Goal: Task Accomplishment & Management: Manage account settings

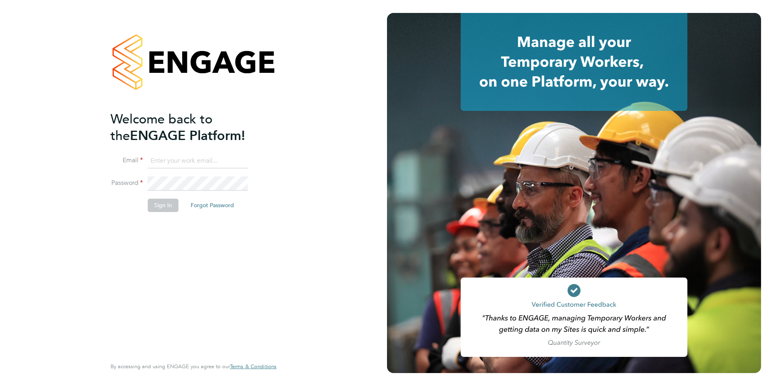
type input "[PERSON_NAME][EMAIL_ADDRESS][DOMAIN_NAME]"
click at [159, 206] on button "Sign In" at bounding box center [163, 205] width 31 height 13
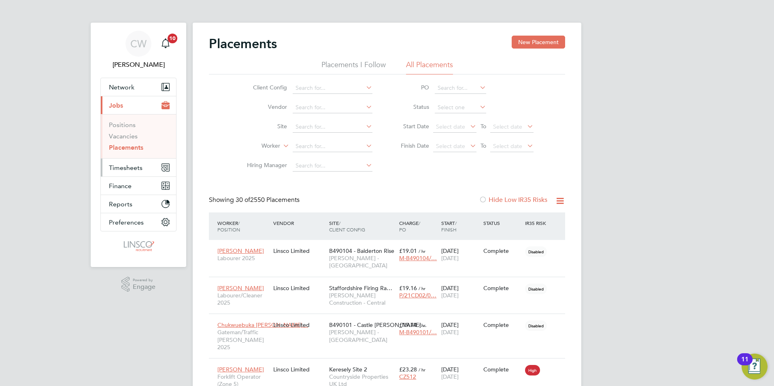
click at [140, 169] on span "Timesheets" at bounding box center [126, 168] width 34 height 8
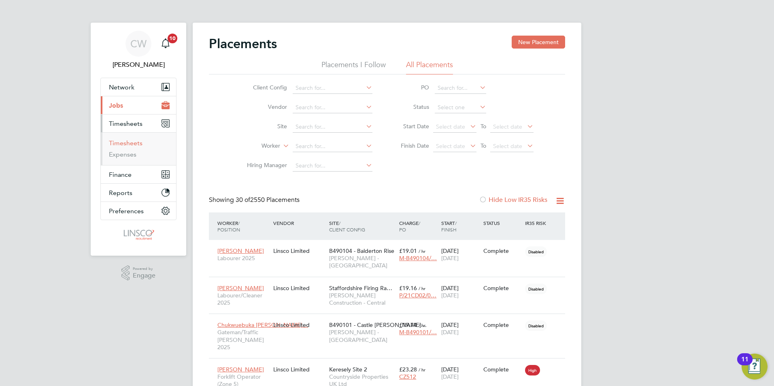
click at [128, 140] on link "Timesheets" at bounding box center [126, 143] width 34 height 8
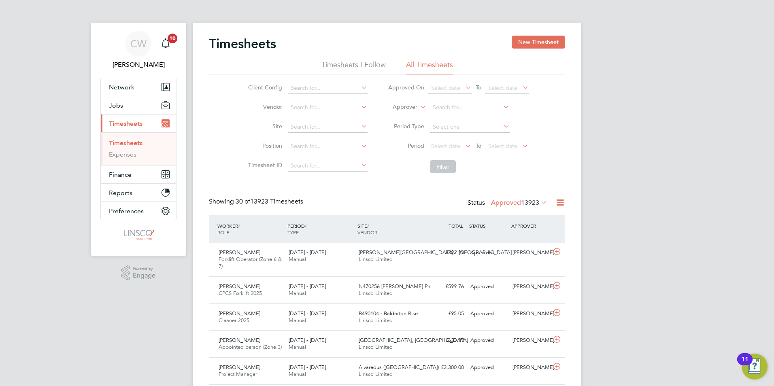
click at [447, 137] on li "Period Select date To Select date" at bounding box center [458, 146] width 161 height 19
click at [445, 144] on span "Select date" at bounding box center [445, 145] width 29 height 7
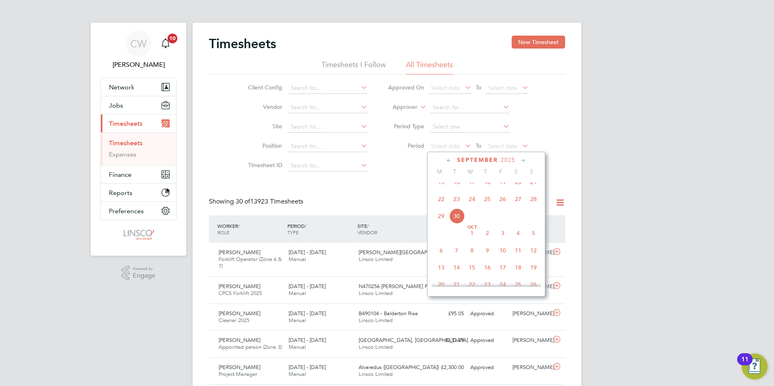
click at [440, 206] on span "22" at bounding box center [440, 198] width 15 height 15
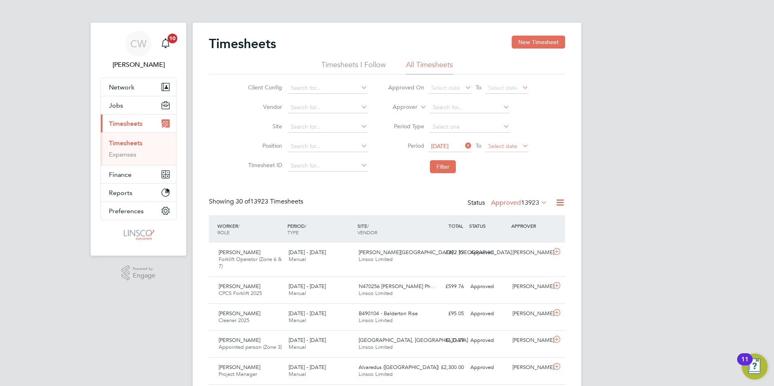
click at [510, 147] on span "Select date" at bounding box center [502, 145] width 29 height 7
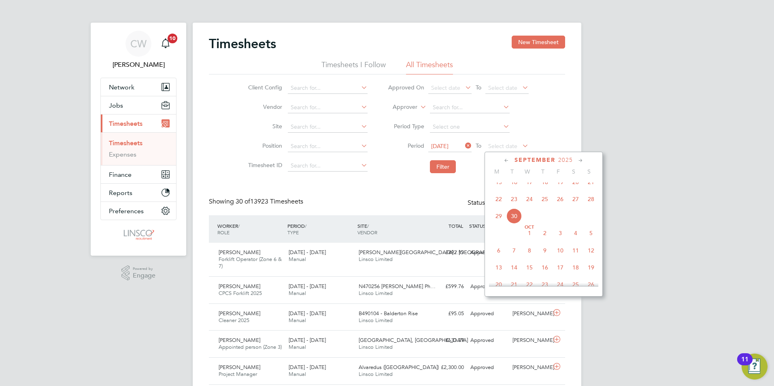
drag, startPoint x: 589, startPoint y: 208, endPoint x: 575, endPoint y: 205, distance: 13.7
click at [590, 207] on span "28" at bounding box center [590, 198] width 15 height 15
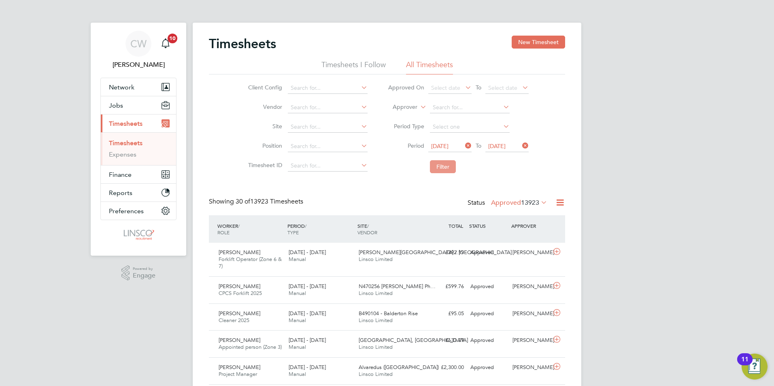
click at [441, 164] on button "Filter" at bounding box center [443, 166] width 26 height 13
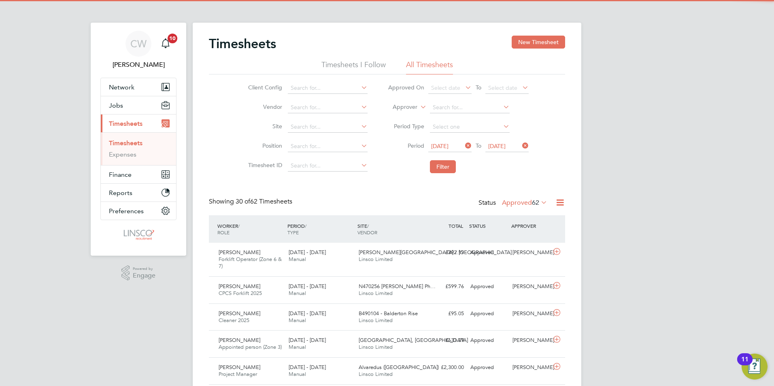
click at [516, 205] on label "Approved 62" at bounding box center [524, 203] width 45 height 8
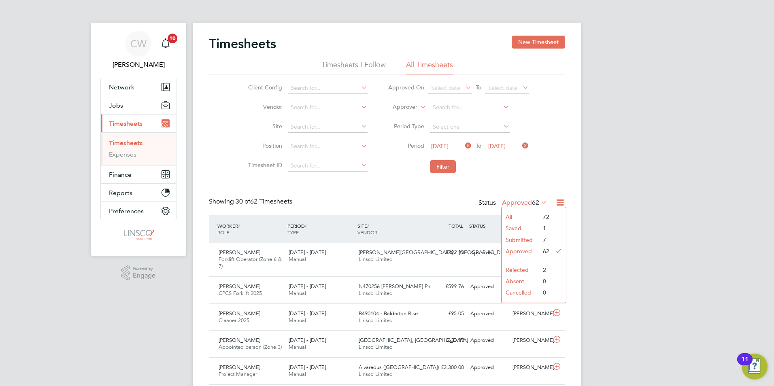
click at [527, 242] on li "Submitted" at bounding box center [519, 239] width 37 height 11
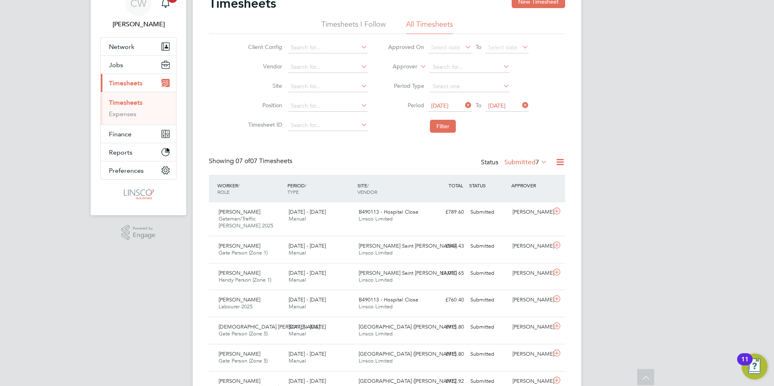
click at [526, 163] on label "Submitted 7" at bounding box center [525, 162] width 43 height 8
click at [532, 198] on li "Submitted" at bounding box center [521, 199] width 37 height 11
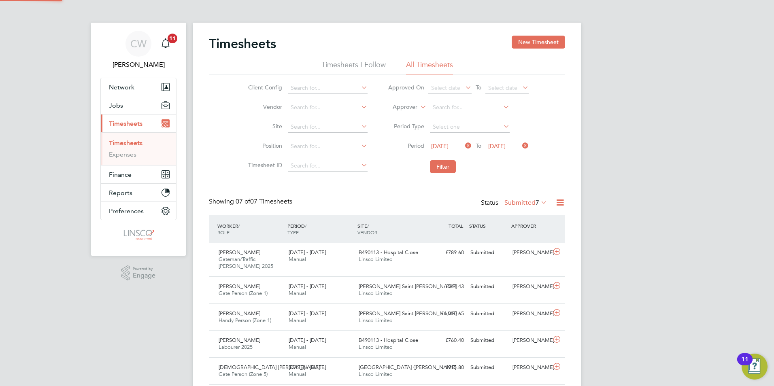
scroll to position [4, 4]
